Goal: Subscribe to service/newsletter: Subscribe to service/newsletter

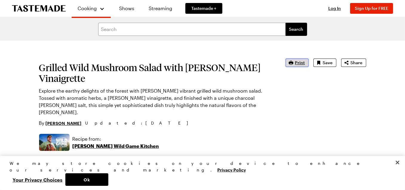
click at [299, 63] on span "Print" at bounding box center [300, 63] width 10 height 6
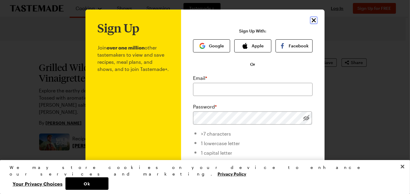
click at [310, 20] on icon "Close" at bounding box center [313, 20] width 7 height 7
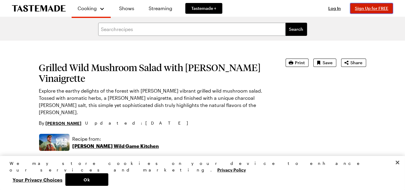
click at [385, 8] on span "Sign Up for FREE" at bounding box center [371, 8] width 33 height 5
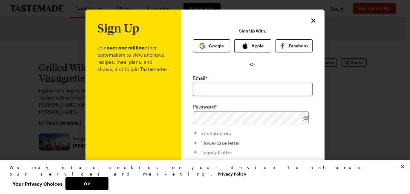
click at [231, 94] on input "email" at bounding box center [252, 89] width 119 height 13
type input "[EMAIL_ADDRESS][DOMAIN_NAME]"
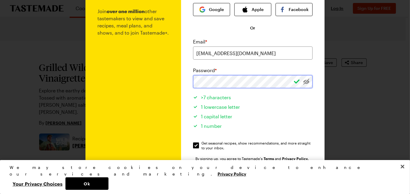
scroll to position [60, 0]
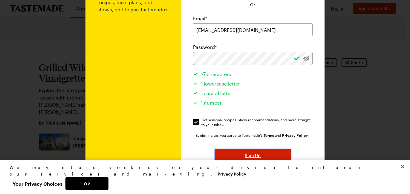
click at [258, 155] on span "Sign Up" at bounding box center [253, 156] width 16 height 6
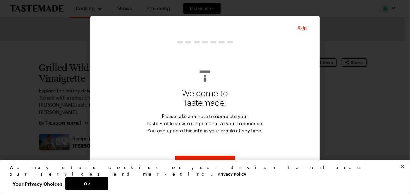
click at [201, 155] on div "Welcome to Tastemade! Please take a minute to complete your Taste Profile so we…" at bounding box center [204, 105] width 203 height 128
click at [205, 161] on span "Start" at bounding box center [205, 163] width 10 height 6
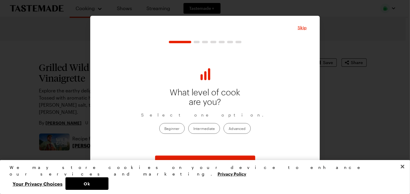
click at [237, 129] on label "Advanced" at bounding box center [236, 128] width 27 height 11
click at [229, 129] on input "Advanced" at bounding box center [229, 129] width 0 height 0
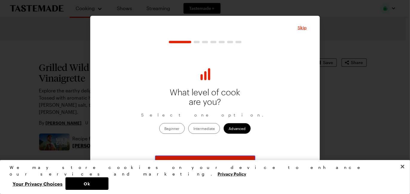
click at [208, 164] on span "Continue" at bounding box center [205, 163] width 19 height 6
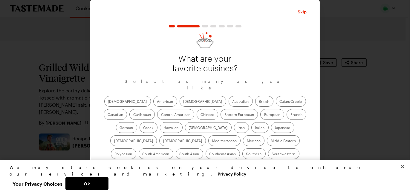
click at [180, 103] on label "[DEMOGRAPHIC_DATA]" at bounding box center [203, 101] width 47 height 11
click at [183, 102] on input "[DEMOGRAPHIC_DATA]" at bounding box center [183, 102] width 0 height 0
click at [153, 102] on label "American" at bounding box center [165, 101] width 24 height 11
click at [157, 102] on input "American" at bounding box center [157, 102] width 0 height 0
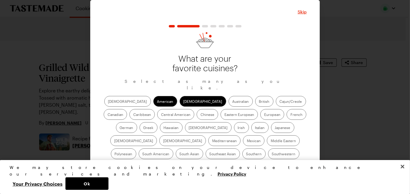
click at [276, 103] on label "Cajun/Creole" at bounding box center [291, 101] width 30 height 11
click at [280, 102] on input "Cajun/Creole" at bounding box center [280, 102] width 0 height 0
click at [206, 136] on label "[DEMOGRAPHIC_DATA]" at bounding box center [182, 141] width 47 height 11
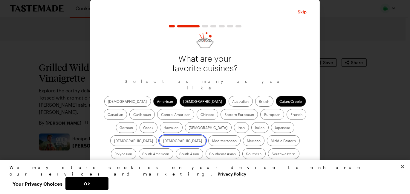
click at [163, 142] on input "[DEMOGRAPHIC_DATA]" at bounding box center [163, 142] width 0 height 0
click at [267, 142] on label "Middle Eastern" at bounding box center [283, 141] width 33 height 11
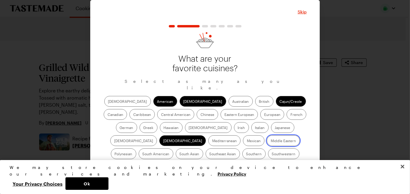
click at [271, 142] on Eastern "Middle Eastern" at bounding box center [271, 142] width 0 height 0
click at [243, 142] on label "Mexican" at bounding box center [254, 141] width 22 height 11
click at [247, 142] on input "Mexican" at bounding box center [247, 142] width 0 height 0
click at [242, 156] on label "Southern" at bounding box center [253, 154] width 23 height 11
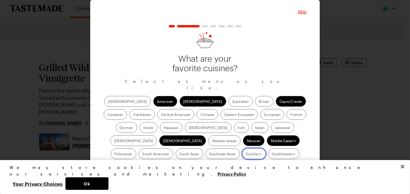
click at [246, 155] on input "Southern" at bounding box center [246, 155] width 0 height 0
click at [268, 156] on label "Southwestern" at bounding box center [283, 154] width 31 height 11
click at [272, 155] on input "Southwestern" at bounding box center [272, 155] width 0 height 0
click at [212, 162] on label "Thai" at bounding box center [205, 167] width 15 height 11
click at [202, 168] on input "Thai" at bounding box center [202, 168] width 0 height 0
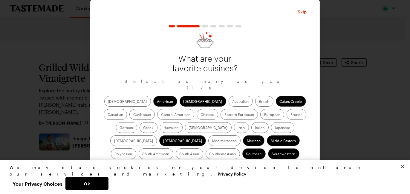
click at [217, 176] on button "Continue" at bounding box center [205, 182] width 100 height 13
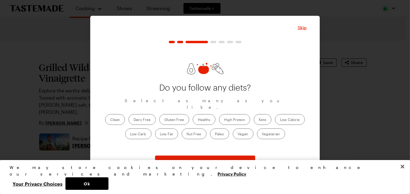
click at [114, 119] on label "Clean" at bounding box center [115, 119] width 20 height 11
click at [110, 120] on input "Clean" at bounding box center [110, 120] width 0 height 0
click at [169, 130] on label "Low Fat" at bounding box center [166, 134] width 23 height 11
click at [160, 135] on Fat "Low Fat" at bounding box center [160, 135] width 0 height 0
click at [231, 114] on label "High Protein" at bounding box center [234, 119] width 31 height 11
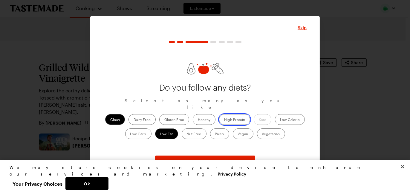
click at [224, 120] on Protein "High Protein" at bounding box center [224, 120] width 0 height 0
click at [206, 117] on label "Healthy" at bounding box center [204, 119] width 23 height 11
click at [198, 120] on input "Healthy" at bounding box center [198, 120] width 0 height 0
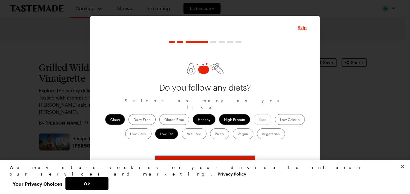
click at [200, 164] on span "Continue" at bounding box center [205, 163] width 19 height 6
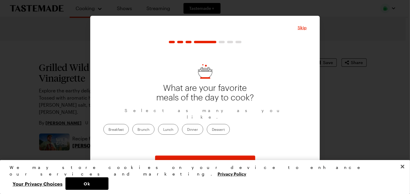
click at [203, 126] on label "Dinner" at bounding box center [192, 129] width 21 height 11
click at [187, 130] on input "Dinner" at bounding box center [187, 130] width 0 height 0
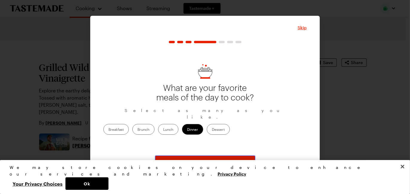
click at [206, 163] on span "Continue" at bounding box center [205, 163] width 19 height 6
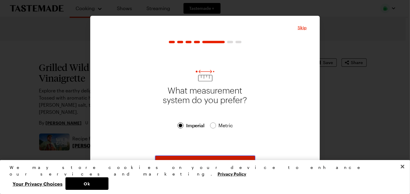
click at [200, 164] on span "Continue" at bounding box center [205, 163] width 19 height 6
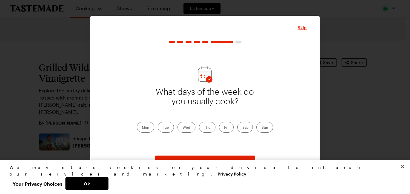
click at [151, 126] on label "Mon" at bounding box center [145, 127] width 17 height 11
click at [142, 128] on input "Mon" at bounding box center [142, 128] width 0 height 0
click at [166, 124] on label "Tue" at bounding box center [166, 127] width 16 height 11
click at [163, 128] on input "Tue" at bounding box center [163, 128] width 0 height 0
drag, startPoint x: 183, startPoint y: 125, endPoint x: 197, endPoint y: 129, distance: 14.4
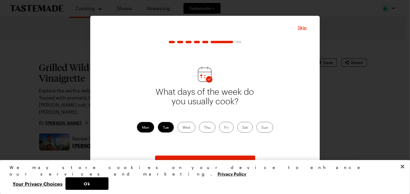
click at [183, 125] on label "Wed" at bounding box center [186, 127] width 18 height 11
click at [183, 128] on input "Wed" at bounding box center [183, 128] width 0 height 0
click at [204, 129] on label "Thu" at bounding box center [207, 127] width 16 height 11
click at [204, 128] on input "Thu" at bounding box center [204, 128] width 0 height 0
click at [221, 129] on label "Fri" at bounding box center [226, 127] width 15 height 11
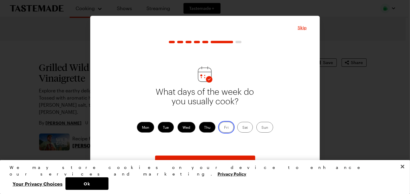
click at [224, 128] on input "Fri" at bounding box center [224, 128] width 0 height 0
click at [243, 129] on label "Sat" at bounding box center [245, 127] width 16 height 11
click at [242, 128] on input "Sat" at bounding box center [242, 128] width 0 height 0
click at [263, 128] on label "Sun" at bounding box center [264, 127] width 17 height 11
click at [261, 128] on input "Sun" at bounding box center [261, 128] width 0 height 0
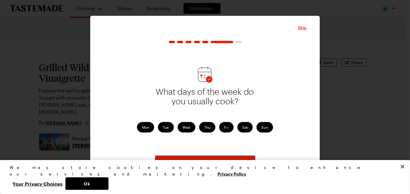
click at [224, 160] on button "Continue" at bounding box center [205, 162] width 100 height 13
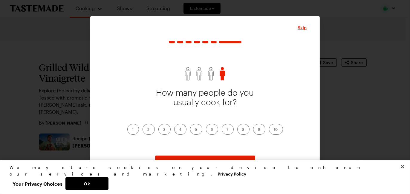
click at [178, 131] on label "4" at bounding box center [180, 129] width 12 height 11
click at [179, 130] on input "4" at bounding box center [179, 130] width 0 height 0
click at [199, 159] on button "Continue" at bounding box center [205, 162] width 100 height 13
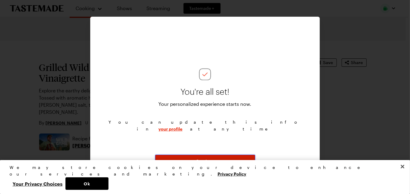
click at [201, 162] on span "Continue" at bounding box center [205, 162] width 19 height 6
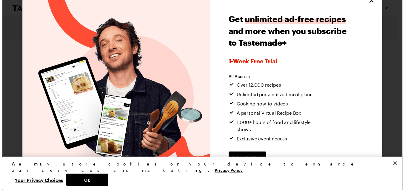
scroll to position [16, 0]
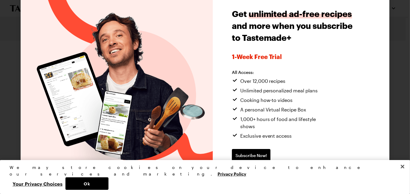
click at [275, 172] on span "Continue without subscribing" at bounding box center [262, 175] width 61 height 6
type textarea "x"
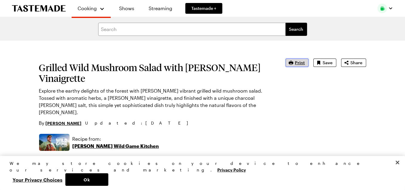
click at [300, 61] on span "Print" at bounding box center [300, 63] width 10 height 6
